Goal: Transaction & Acquisition: Subscribe to service/newsletter

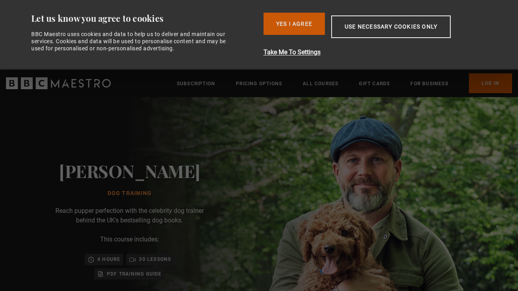
click at [314, 30] on button "Yes I Agree" at bounding box center [294, 24] width 61 height 22
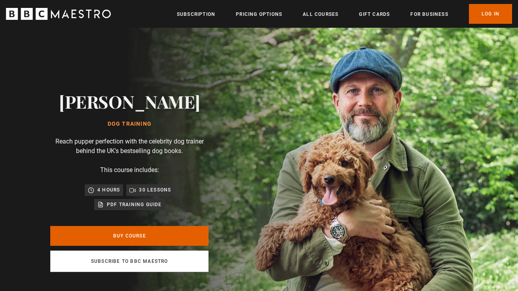
click at [133, 264] on link "Subscribe to BBC Maestro" at bounding box center [129, 260] width 158 height 21
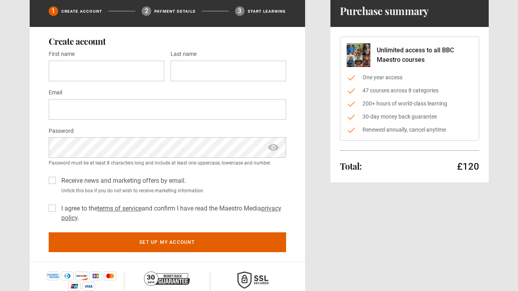
scroll to position [58, 0]
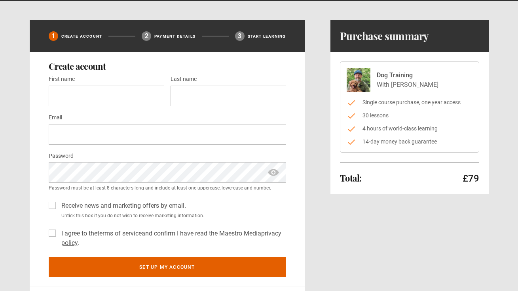
scroll to position [32, 0]
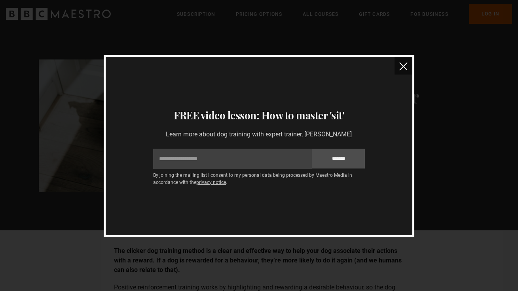
click at [409, 61] on button "close" at bounding box center [404, 66] width 18 height 18
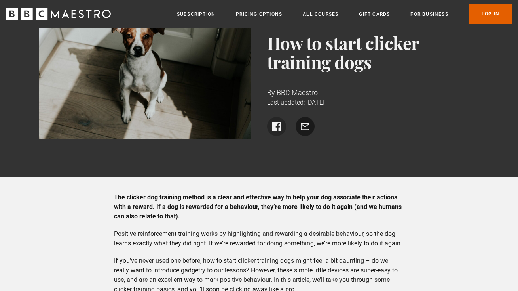
scroll to position [54, 0]
